Goal: Navigation & Orientation: Find specific page/section

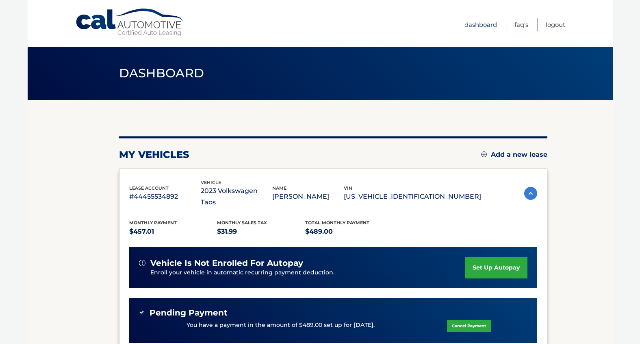
click at [486, 28] on link "Dashboard" at bounding box center [481, 24] width 33 height 13
click at [475, 24] on link "Dashboard" at bounding box center [481, 24] width 33 height 13
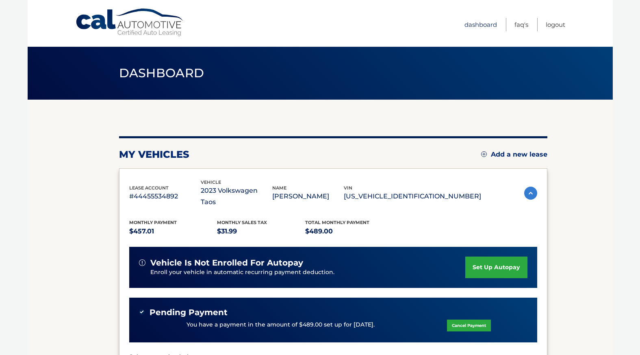
click at [486, 26] on link "Dashboard" at bounding box center [481, 24] width 33 height 13
click at [322, 139] on div "my vehicles Add a new lease lease account #44455534892 vehicle 2023 Volkswagen …" at bounding box center [333, 284] width 429 height 297
click at [327, 148] on div "my vehicles Add a new lease lease account #44455534892 vehicle 2023 Volkswagen …" at bounding box center [333, 284] width 429 height 297
click at [494, 26] on link "Dashboard" at bounding box center [481, 24] width 33 height 13
